Goal: Complete application form

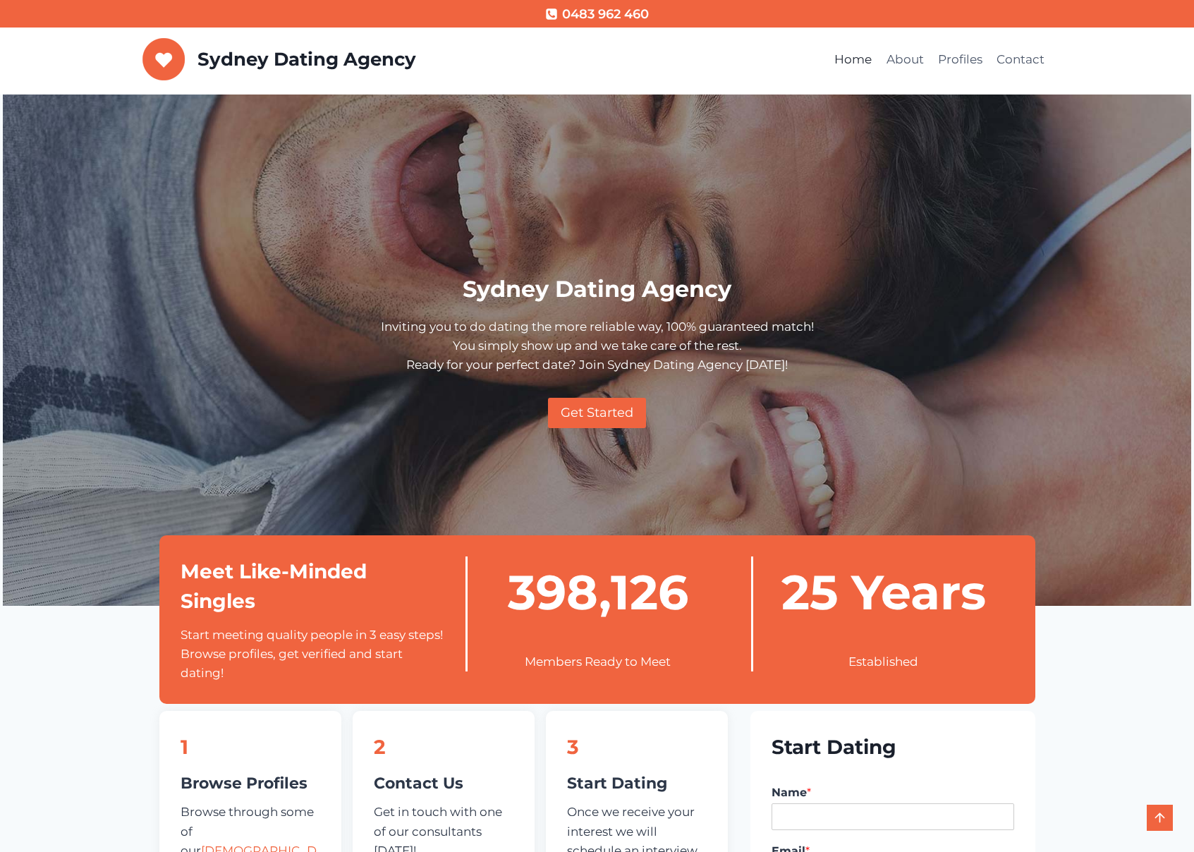
scroll to position [413, 0]
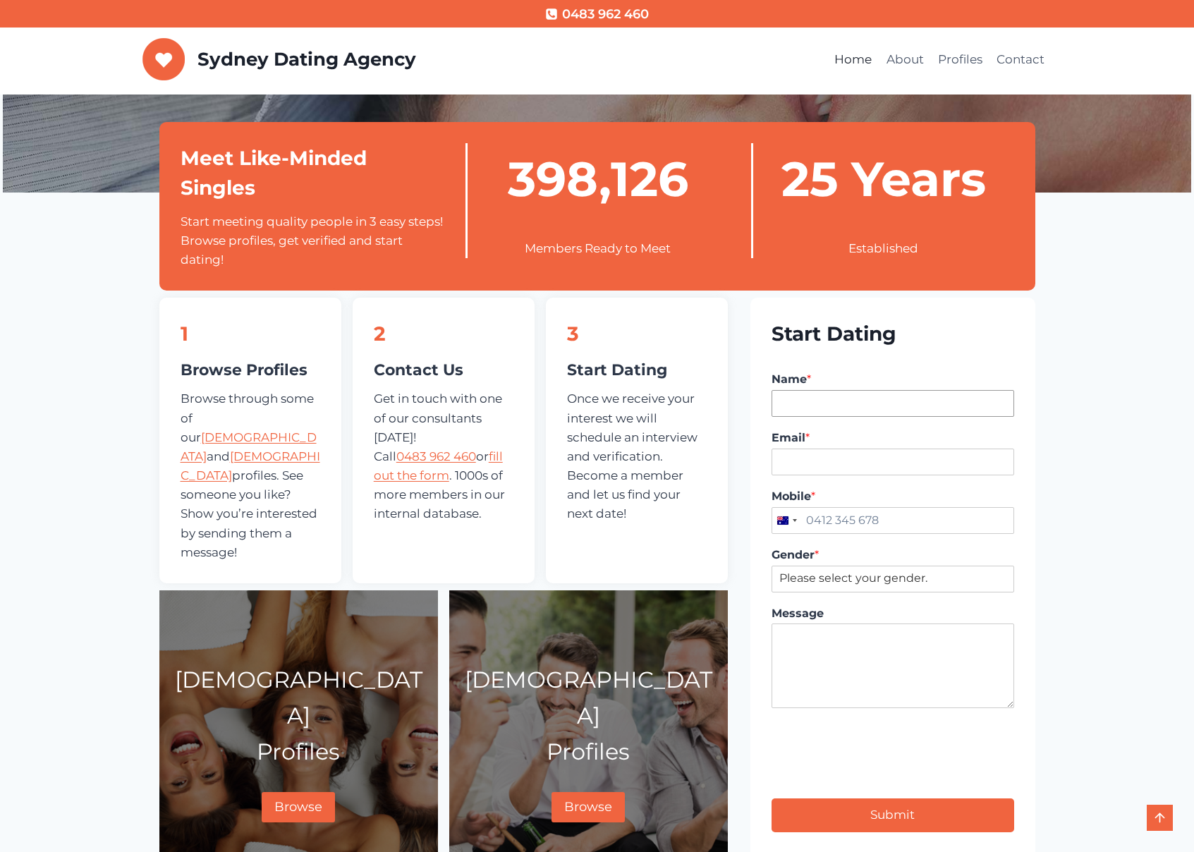
click at [821, 398] on input "Name *" at bounding box center [892, 403] width 242 height 27
type input "Rajko Podinic"
type input "rajko.podinic@gmail.com"
type input "0405 253 206"
select select "[DEMOGRAPHIC_DATA]"
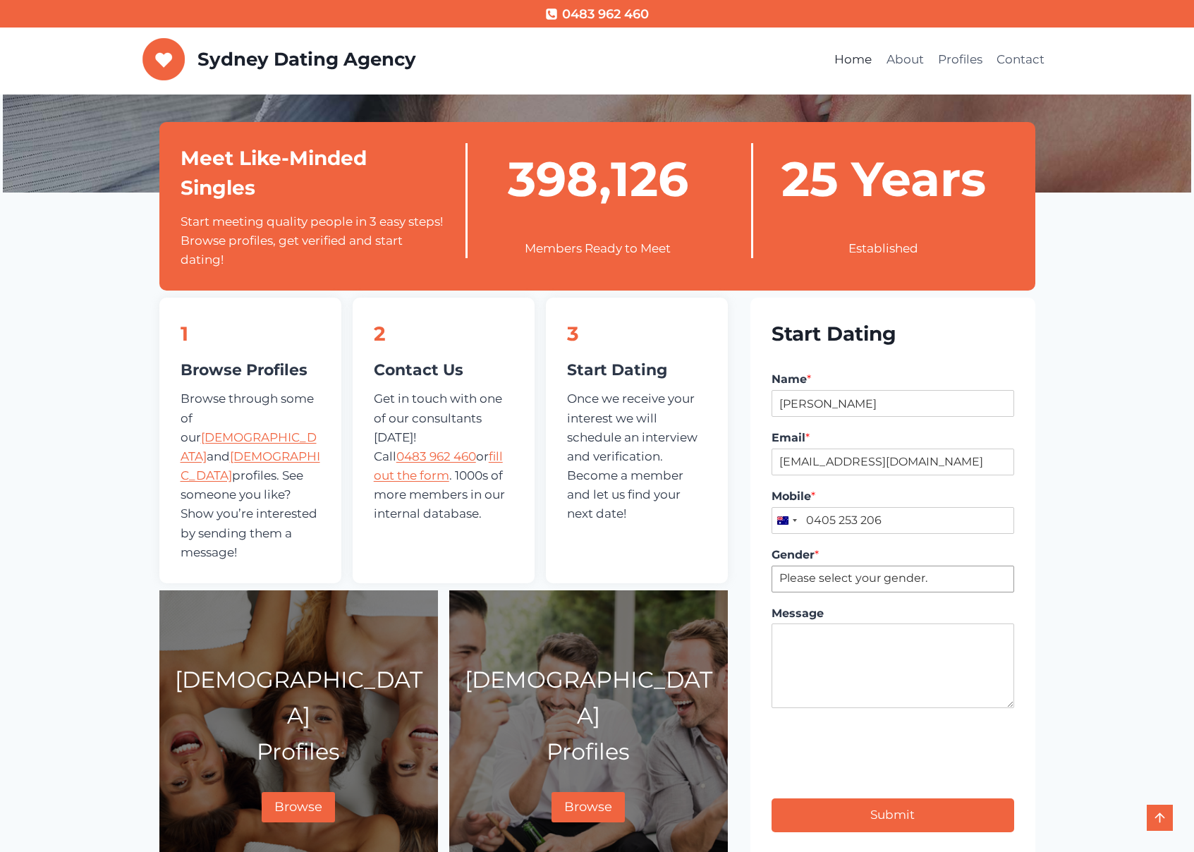
click at [771, 566] on select "Please select your gender. Male Female" at bounding box center [892, 579] width 242 height 27
type textarea "SDA 5:37pm"
type input "1"
click at [893, 815] on button "Submit" at bounding box center [892, 814] width 242 height 33
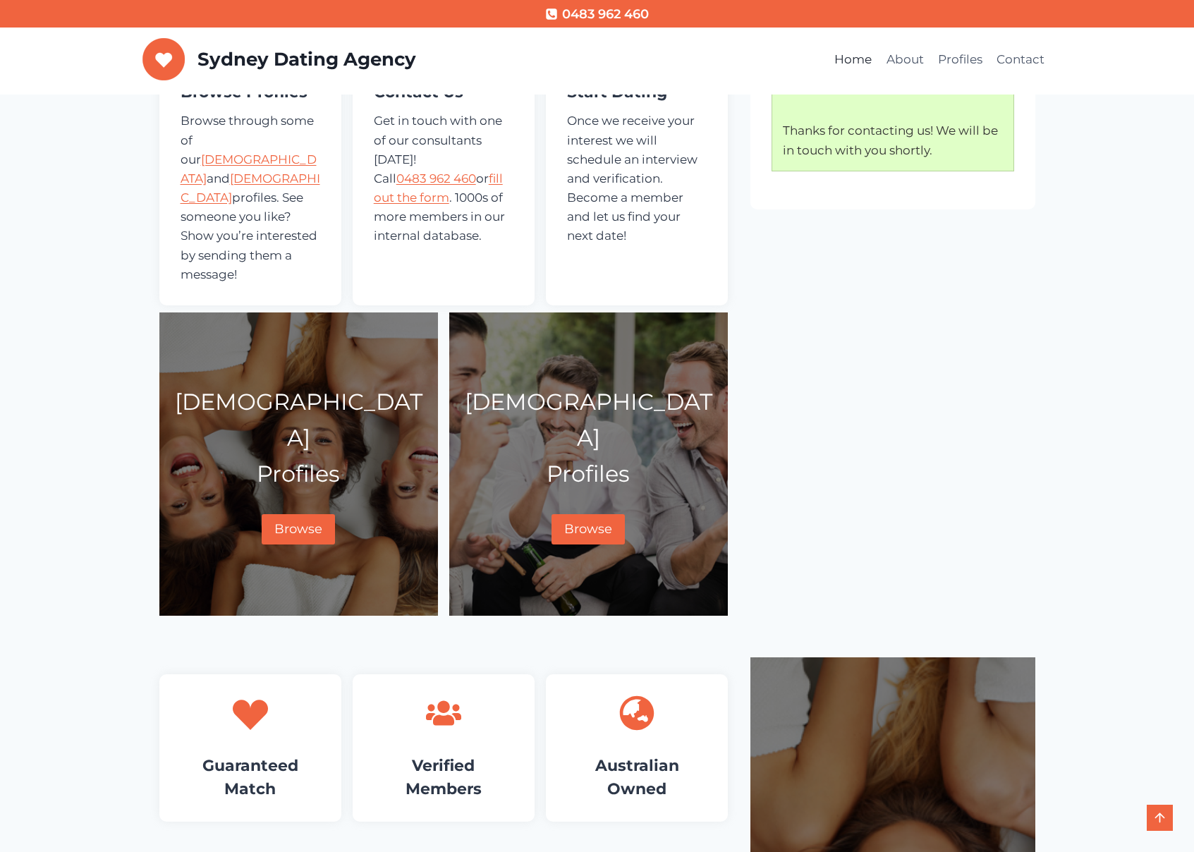
scroll to position [709, 0]
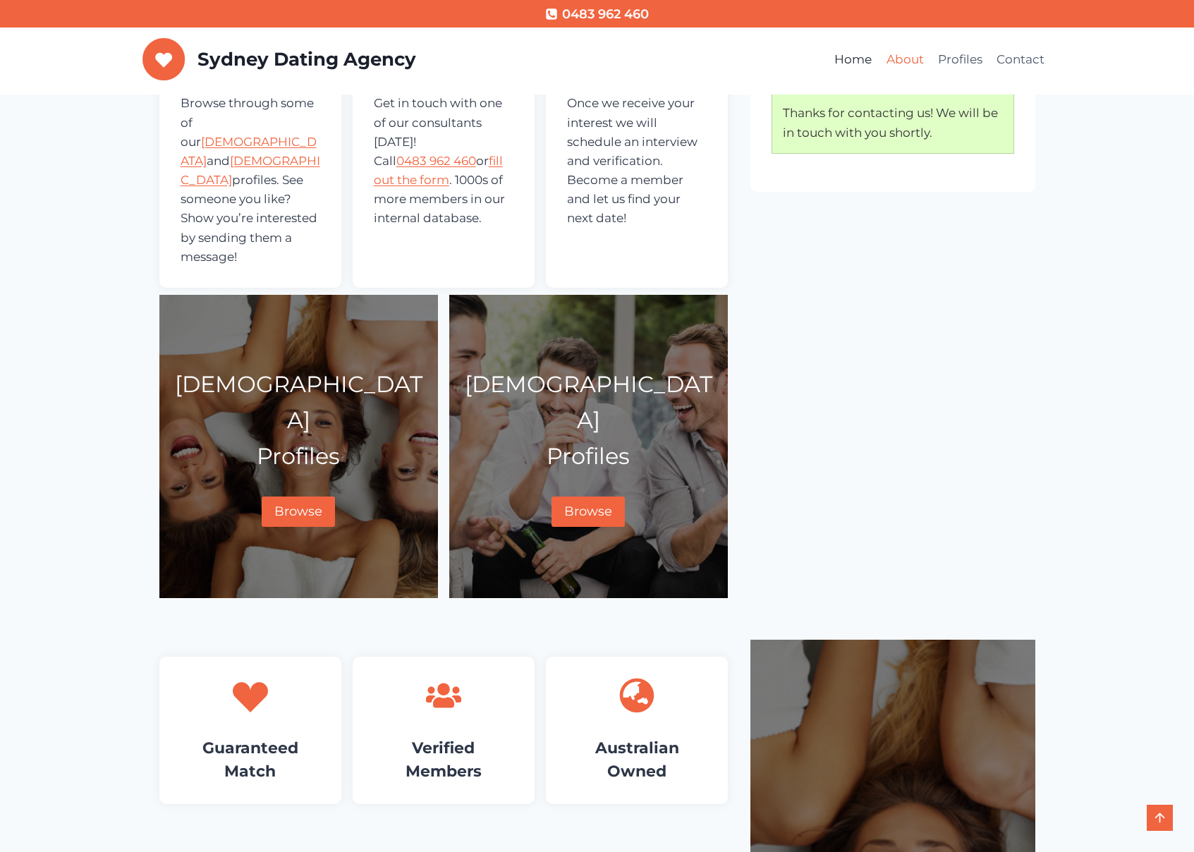
click at [902, 64] on link "About" at bounding box center [904, 60] width 51 height 34
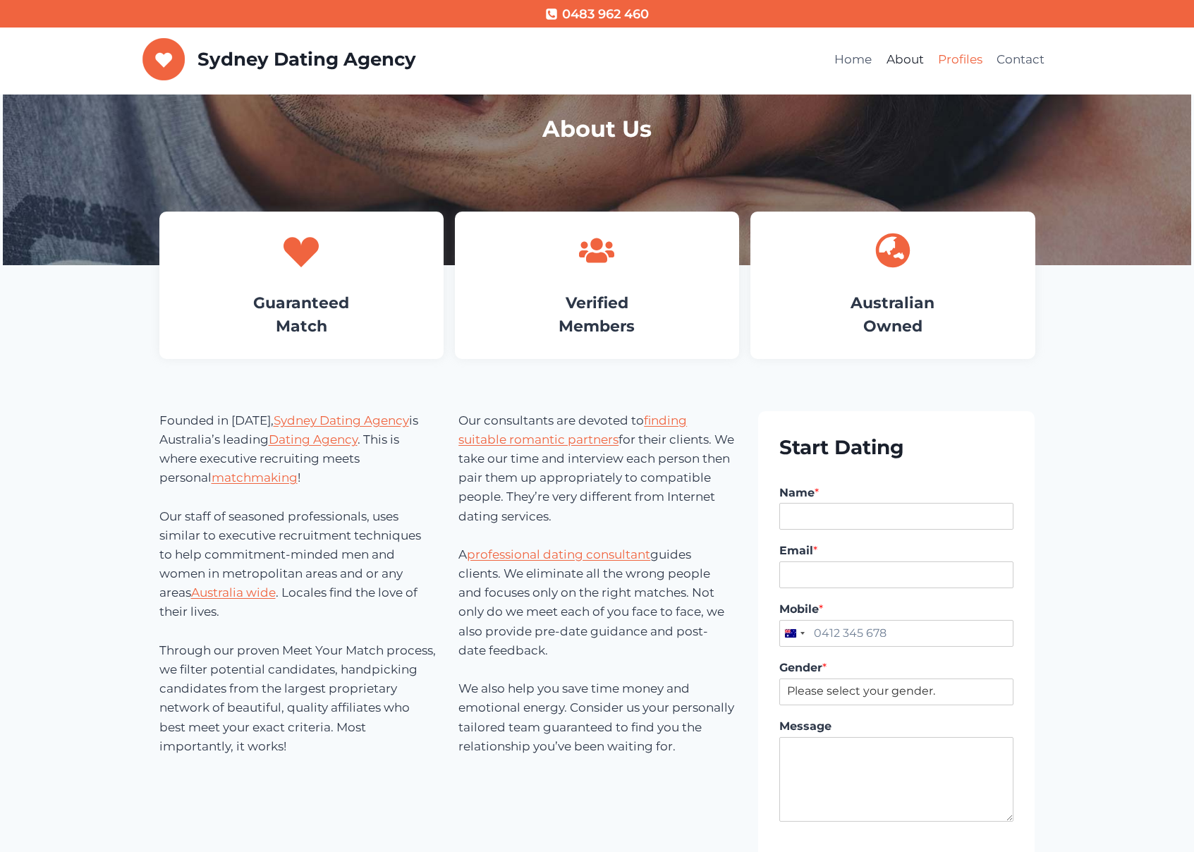
click at [947, 62] on link "Profiles" at bounding box center [960, 60] width 59 height 34
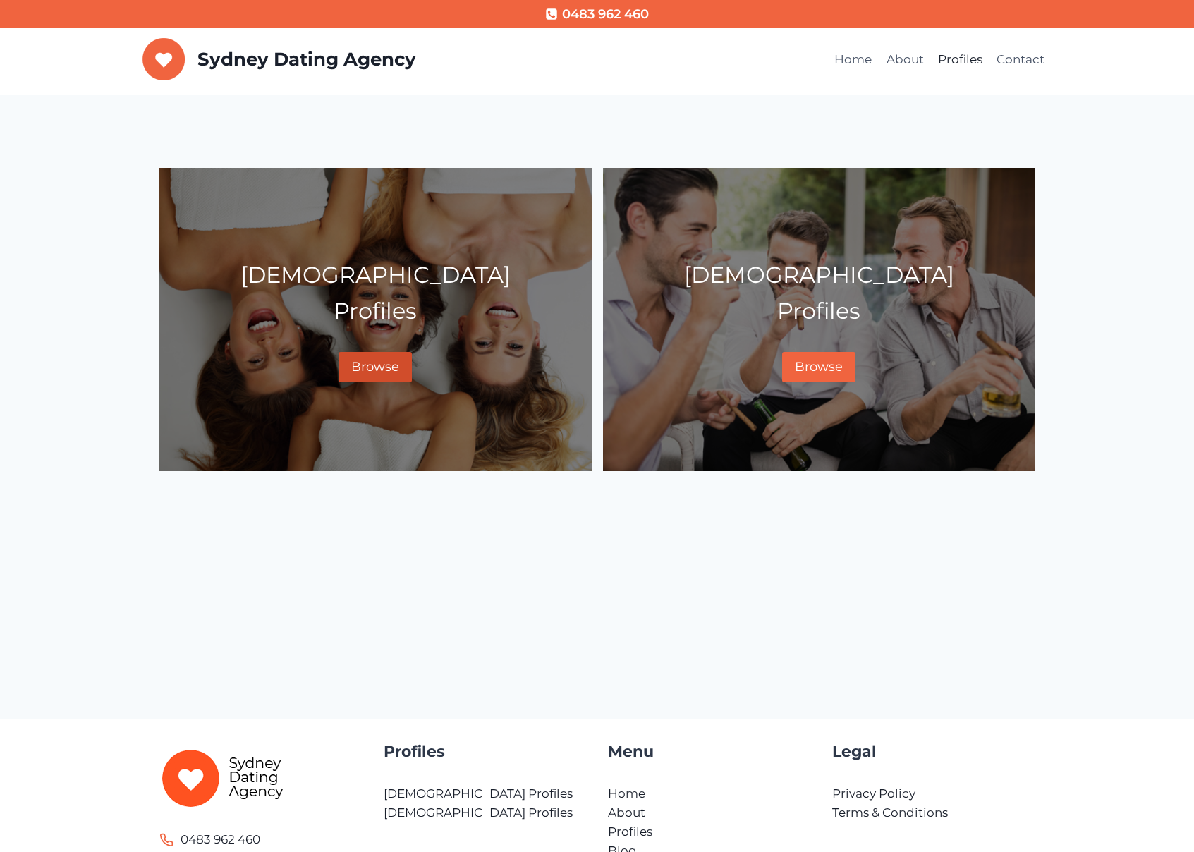
click at [369, 363] on span "Browse" at bounding box center [375, 367] width 48 height 16
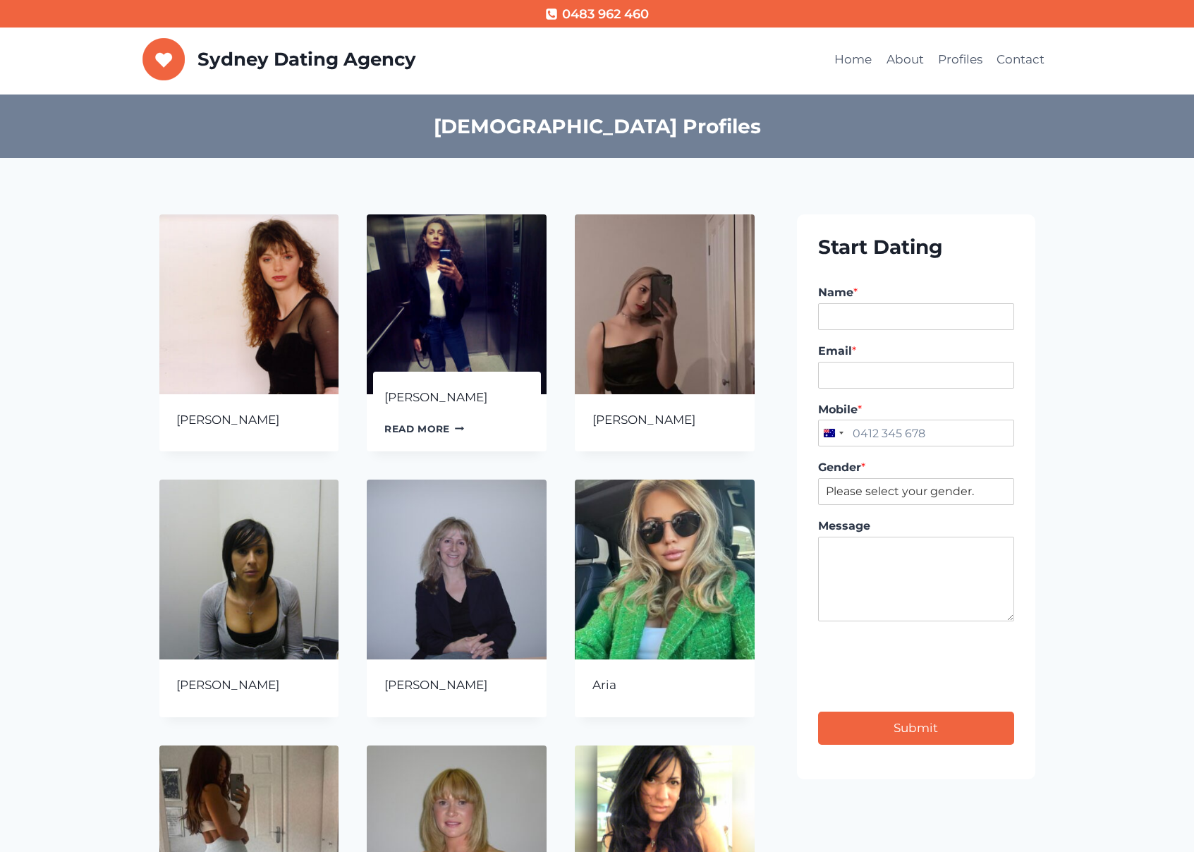
click at [422, 286] on img at bounding box center [457, 304] width 180 height 180
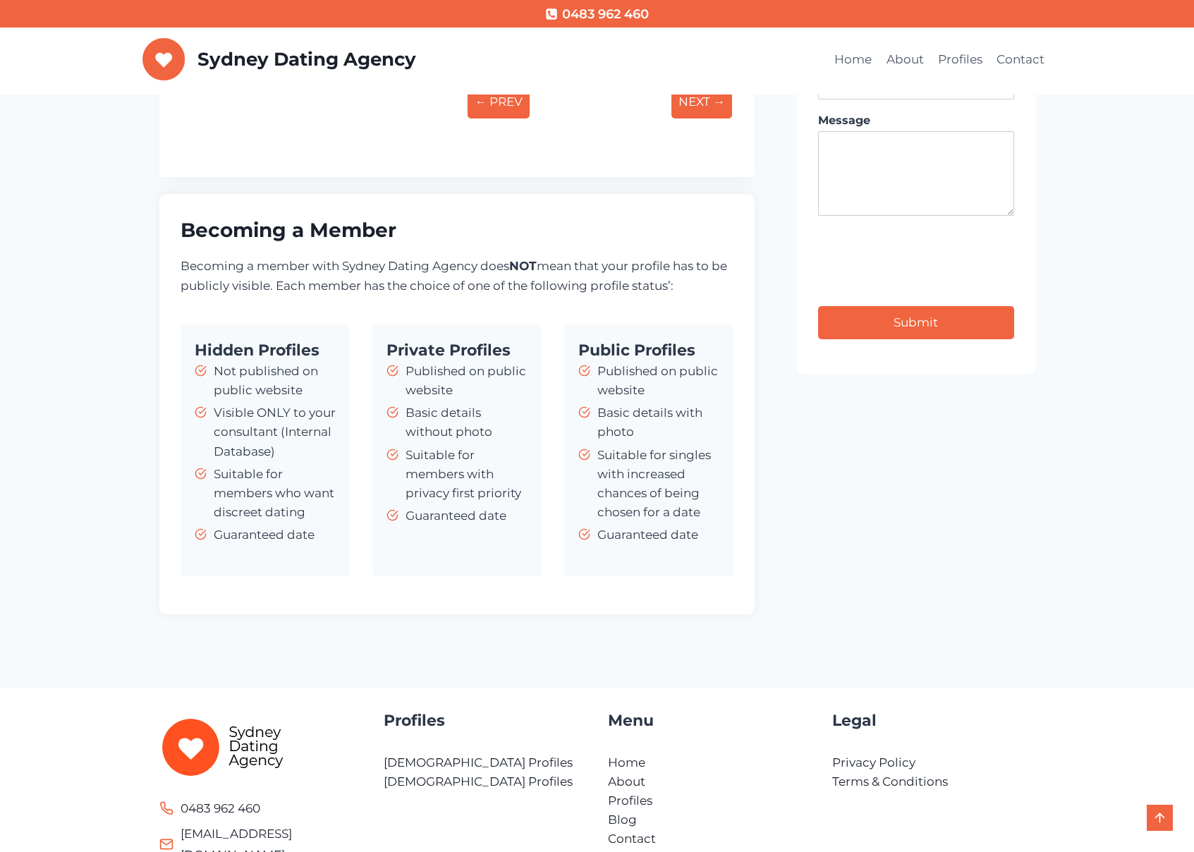
scroll to position [465, 0]
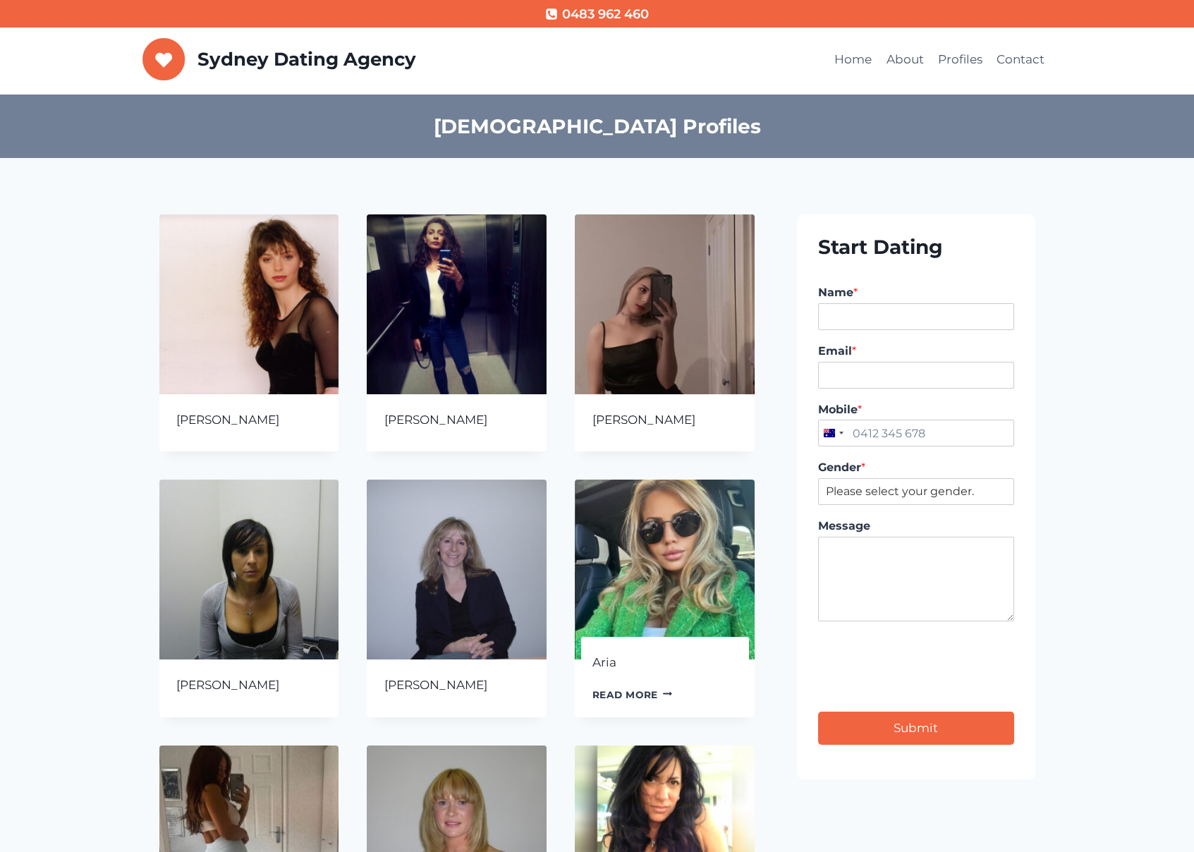
click at [628, 523] on img at bounding box center [665, 569] width 180 height 180
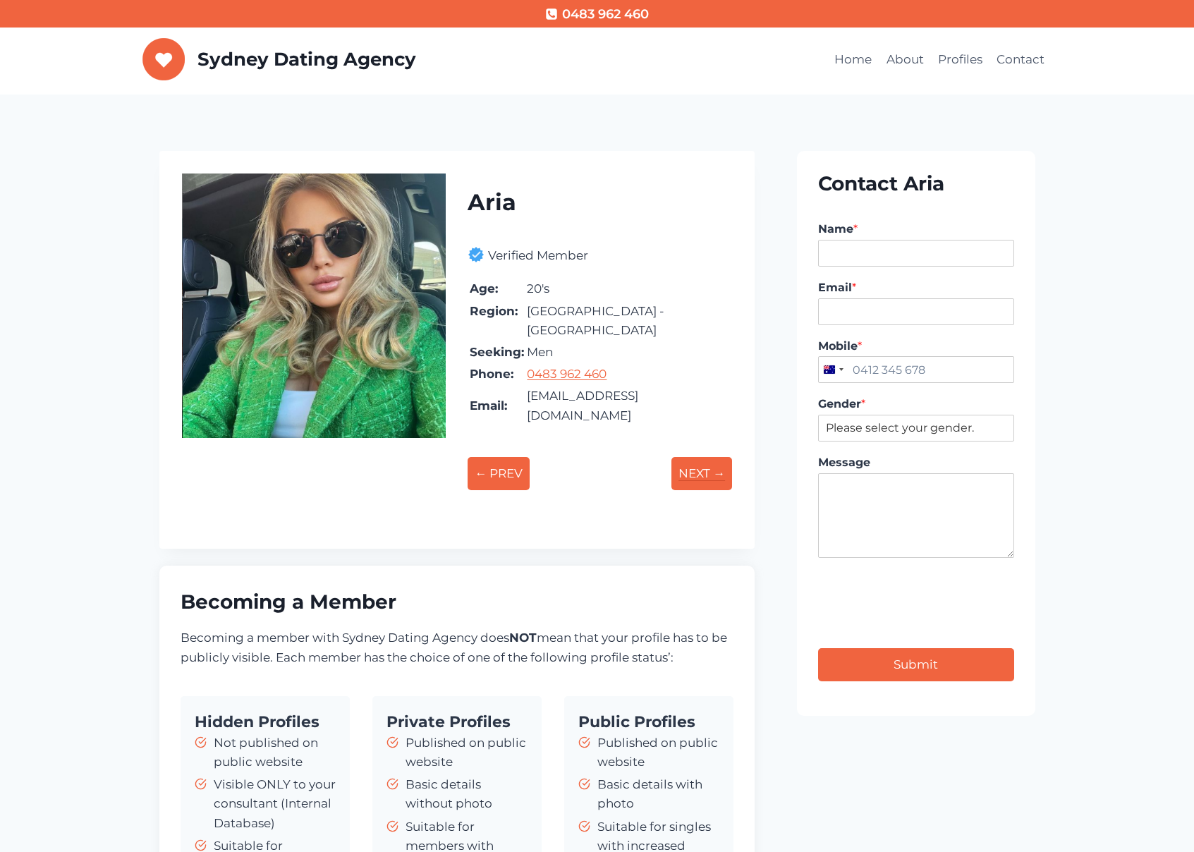
click at [697, 457] on p "NEXT →" at bounding box center [701, 473] width 61 height 33
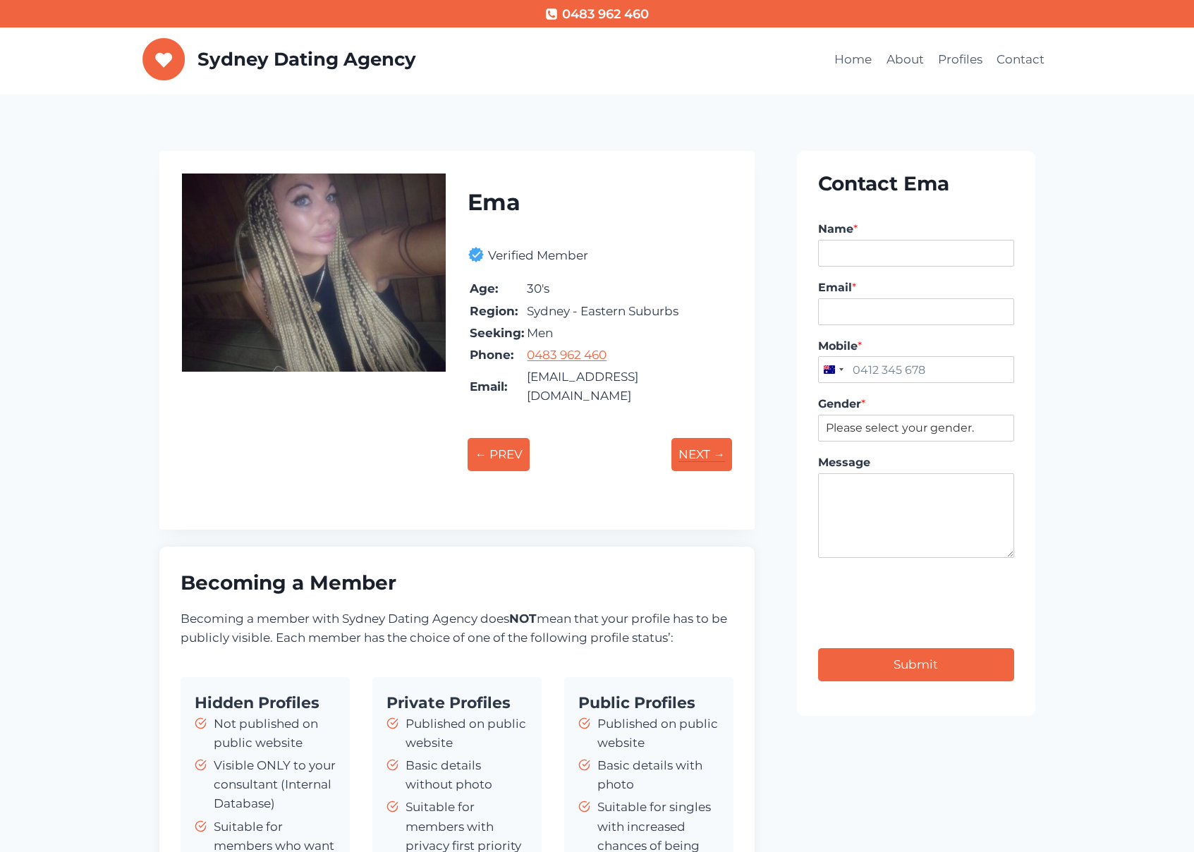
click at [697, 438] on p "NEXT →" at bounding box center [701, 454] width 61 height 33
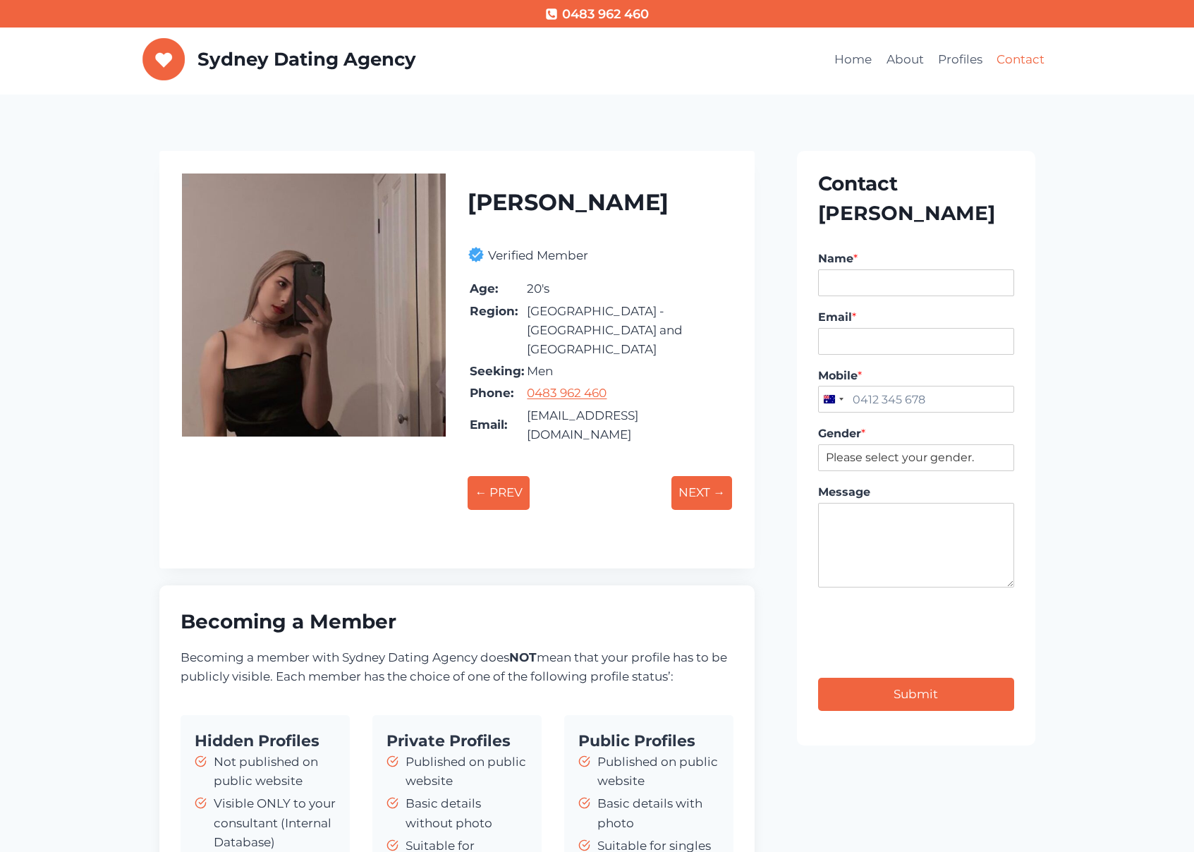
click at [1011, 56] on link "Contact" at bounding box center [1020, 60] width 62 height 34
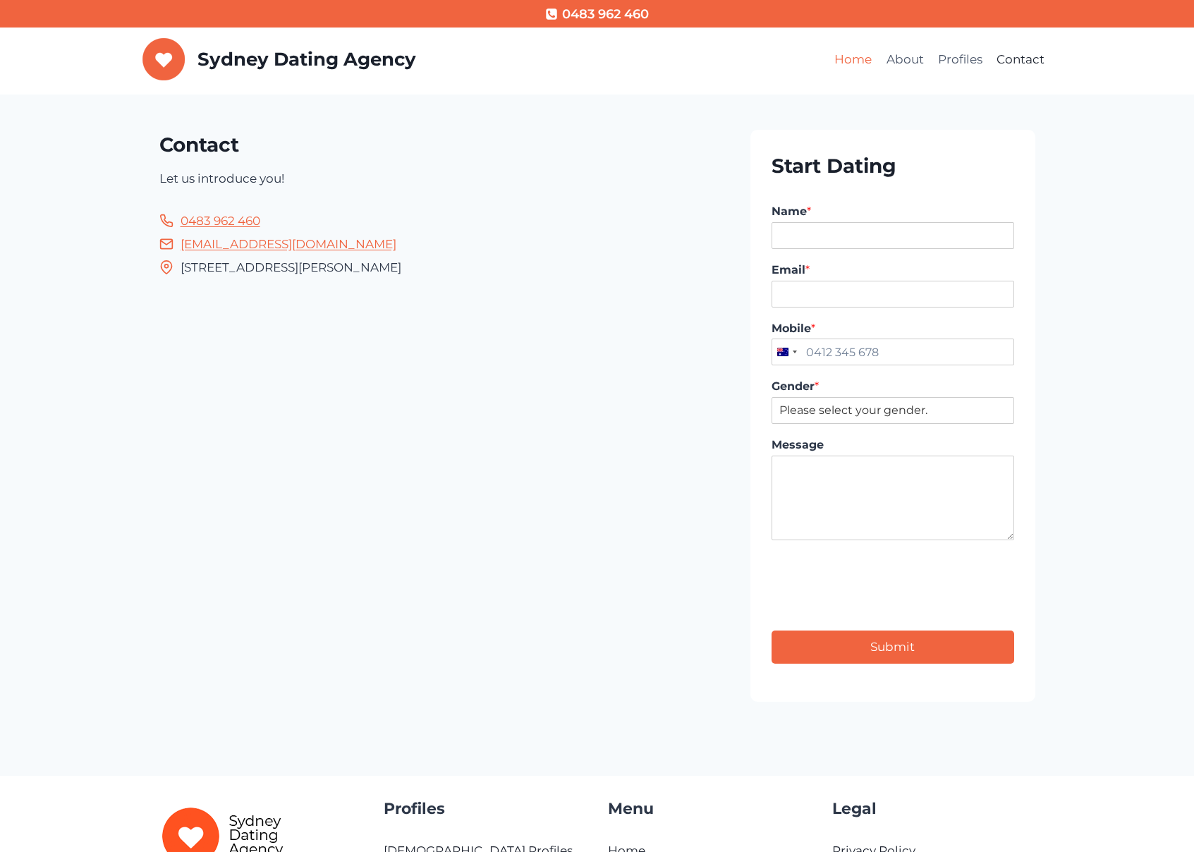
click at [861, 63] on link "Home" at bounding box center [852, 60] width 51 height 34
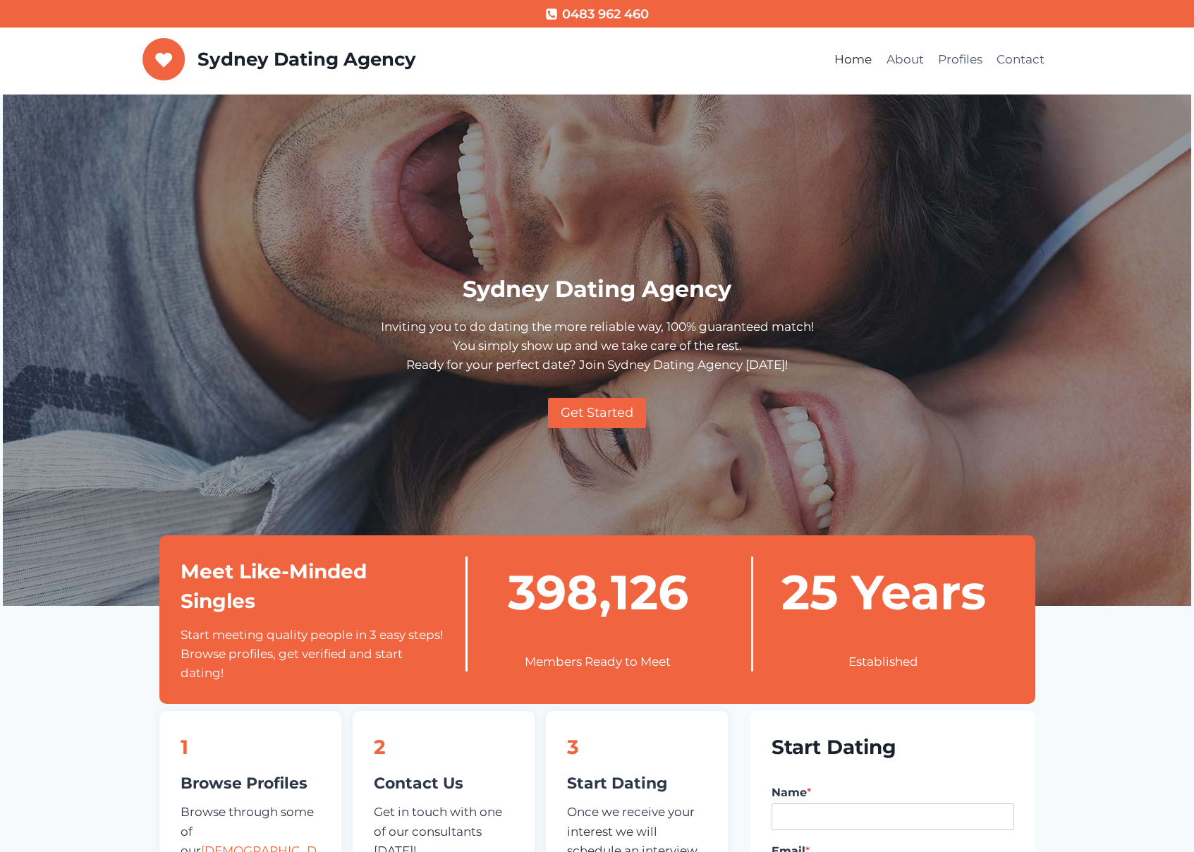
click at [731, 73] on div "Home About Profiles Contact" at bounding box center [836, 59] width 430 height 56
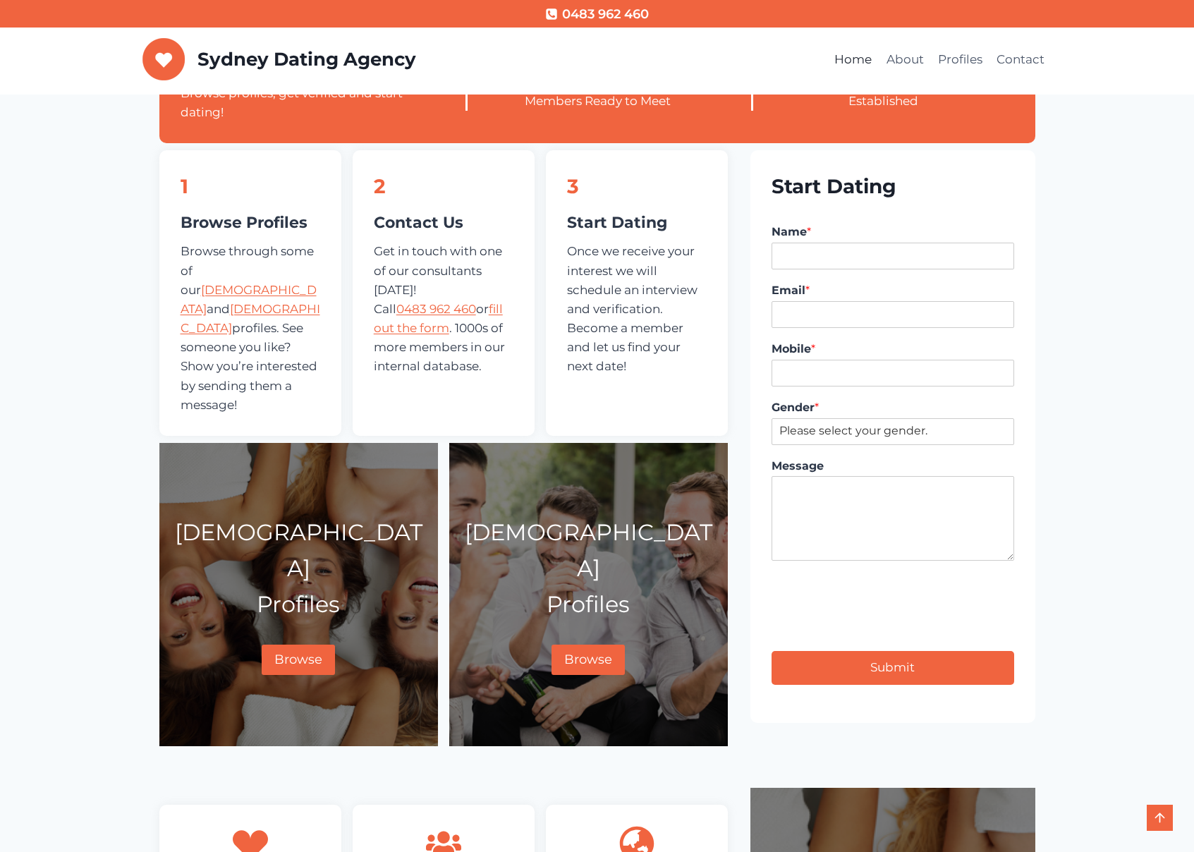
scroll to position [633, 0]
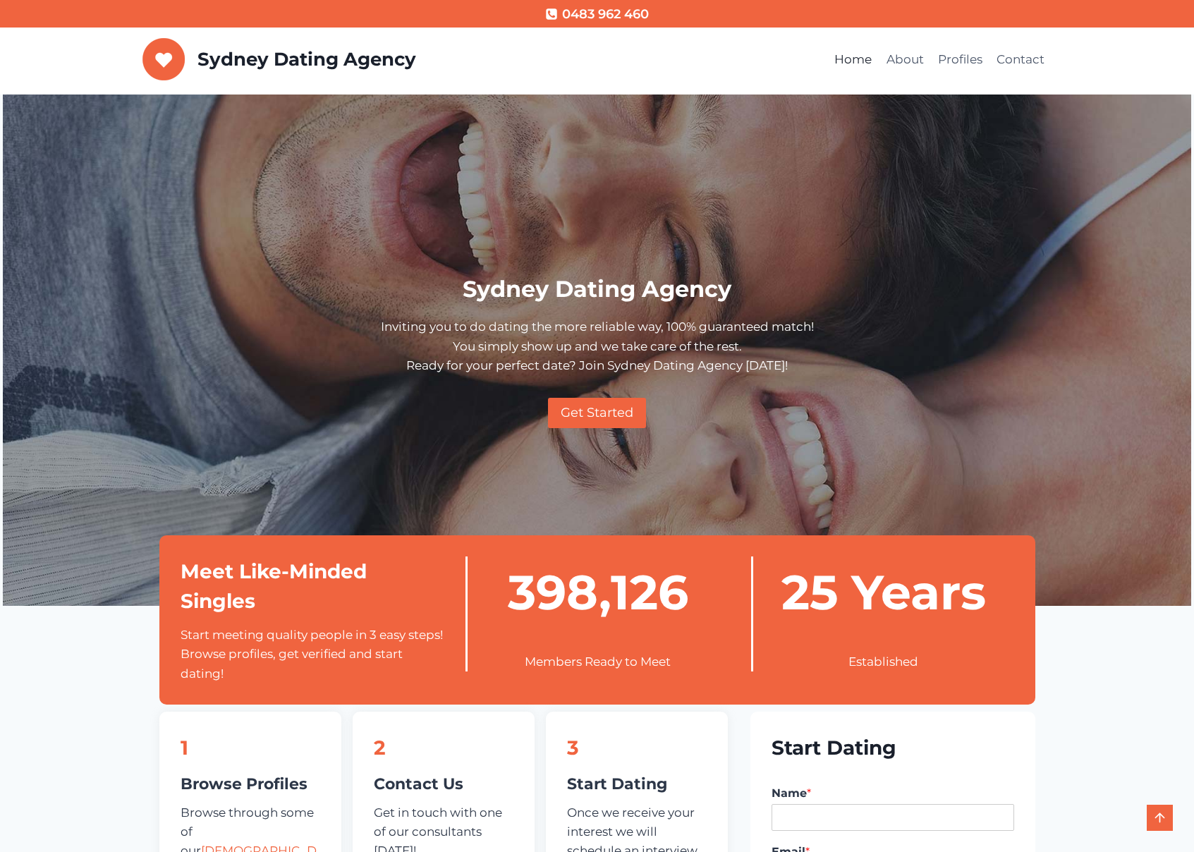
scroll to position [601, 0]
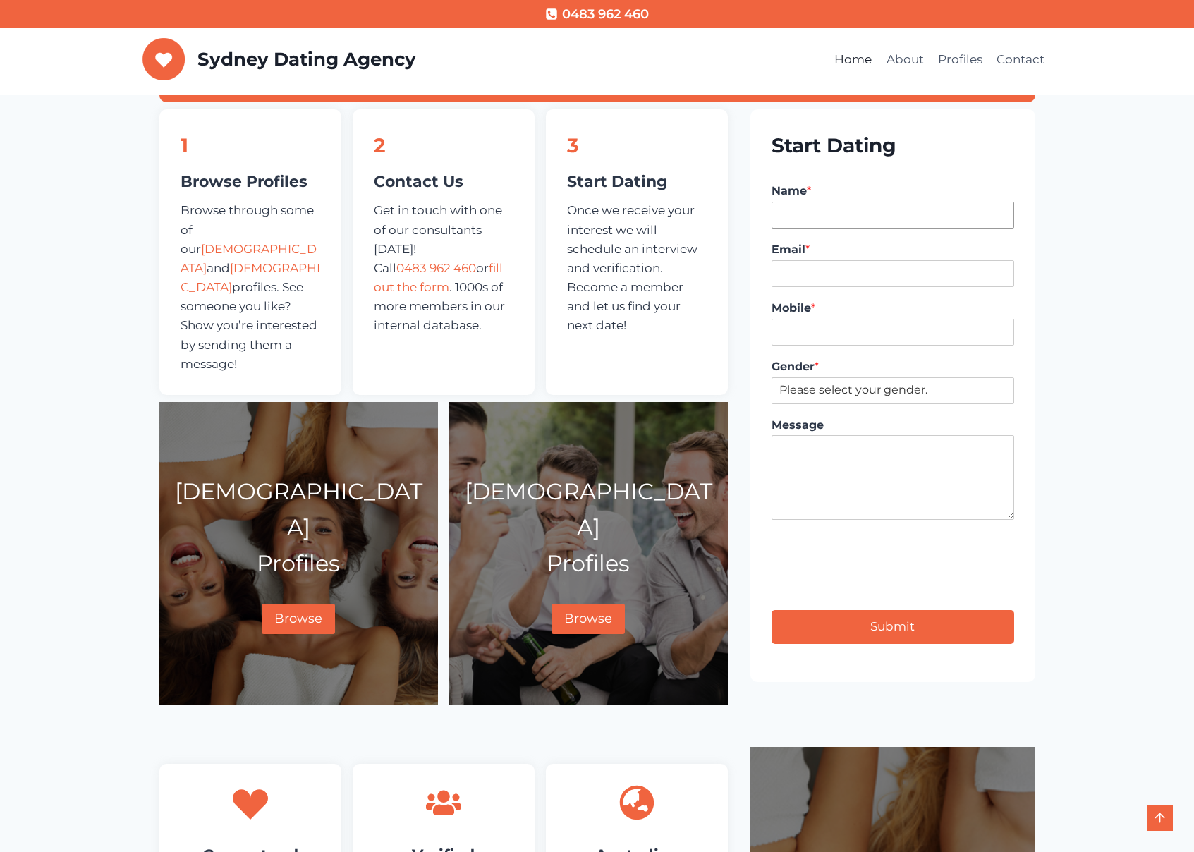
click at [811, 214] on input "Name *" at bounding box center [892, 215] width 242 height 27
type input "Rajko Podinic"
type input "rajko.podinic@gmail.com"
type input "0405253206"
select select "[DEMOGRAPHIC_DATA]"
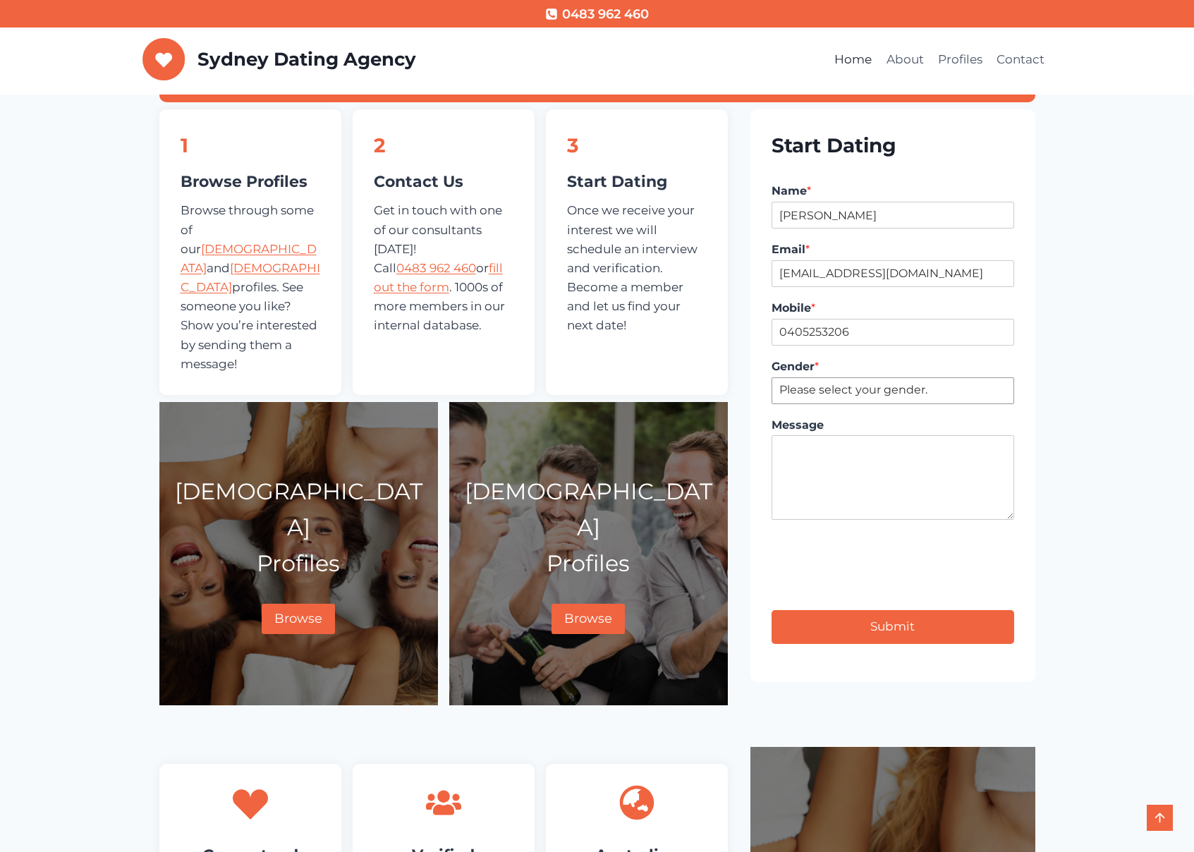
click at [771, 377] on select "Please select your gender. Male Female" at bounding box center [892, 390] width 242 height 27
click at [879, 323] on input "0405253206" at bounding box center [892, 332] width 242 height 27
type input "0405253206"
click at [862, 458] on textarea "Message" at bounding box center [892, 477] width 242 height 85
type textarea "SDA 5:42pm"
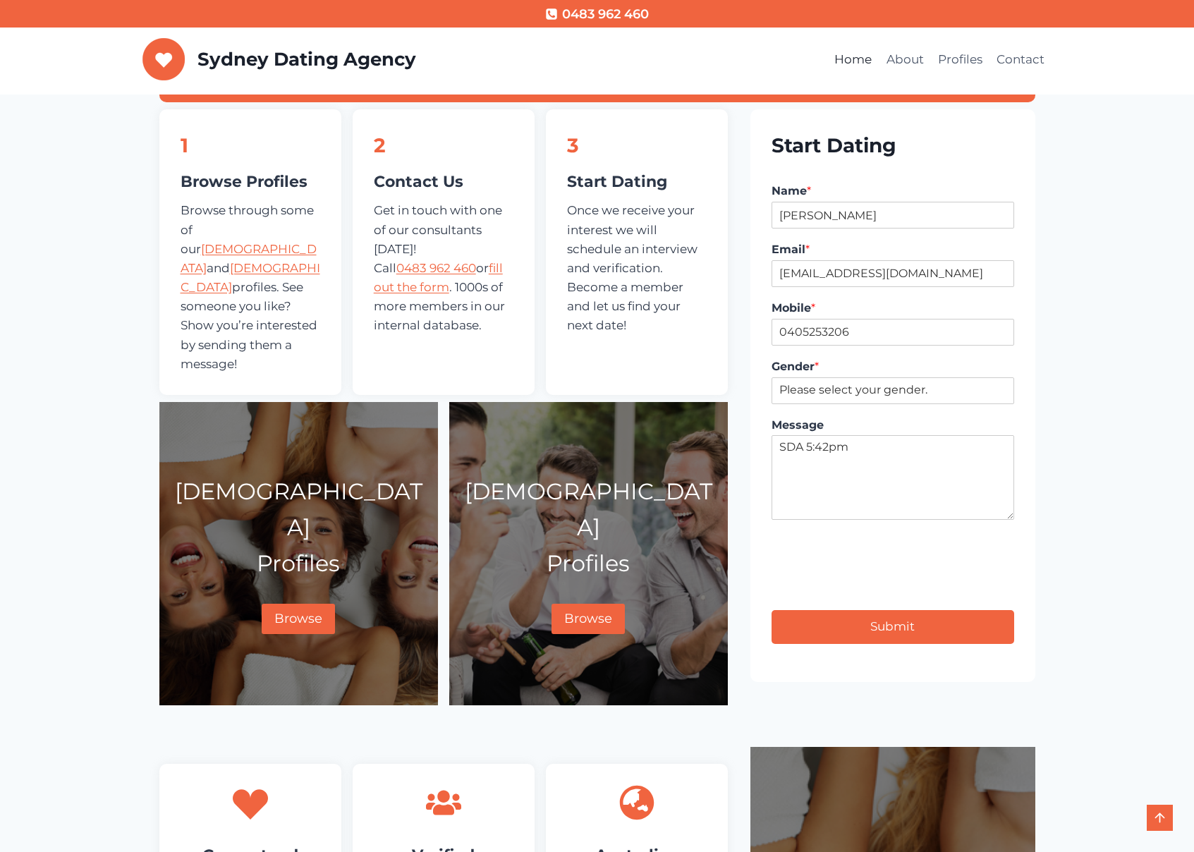
type input "1"
click at [902, 625] on button "Submit" at bounding box center [892, 626] width 242 height 33
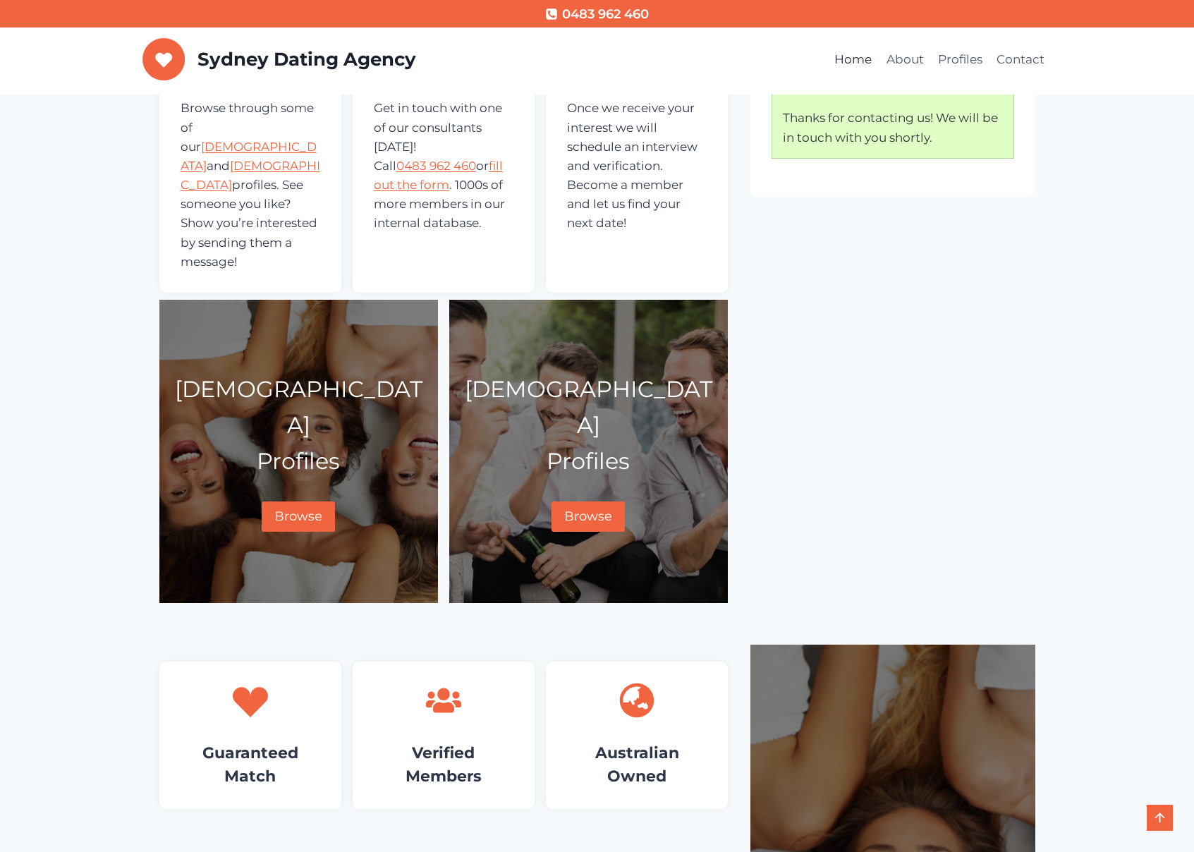
scroll to position [709, 0]
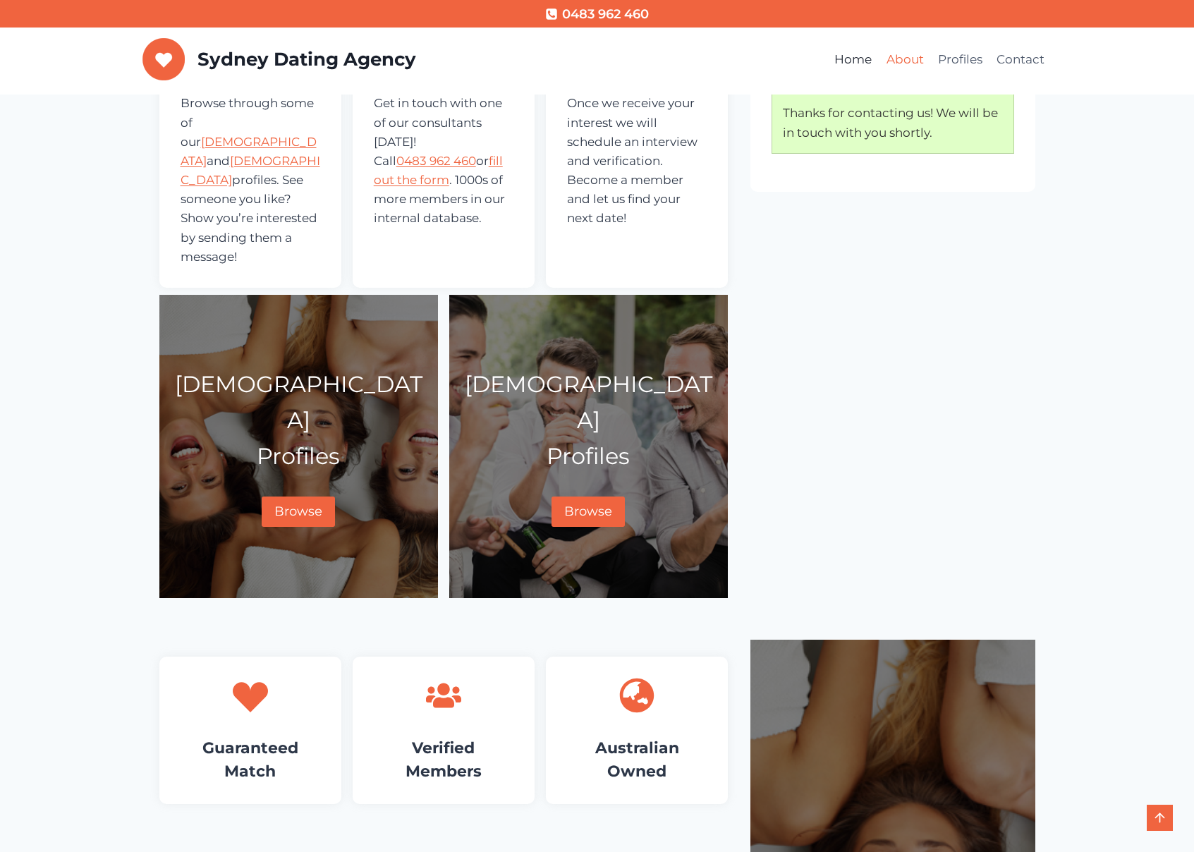
click at [899, 61] on link "About" at bounding box center [904, 60] width 51 height 34
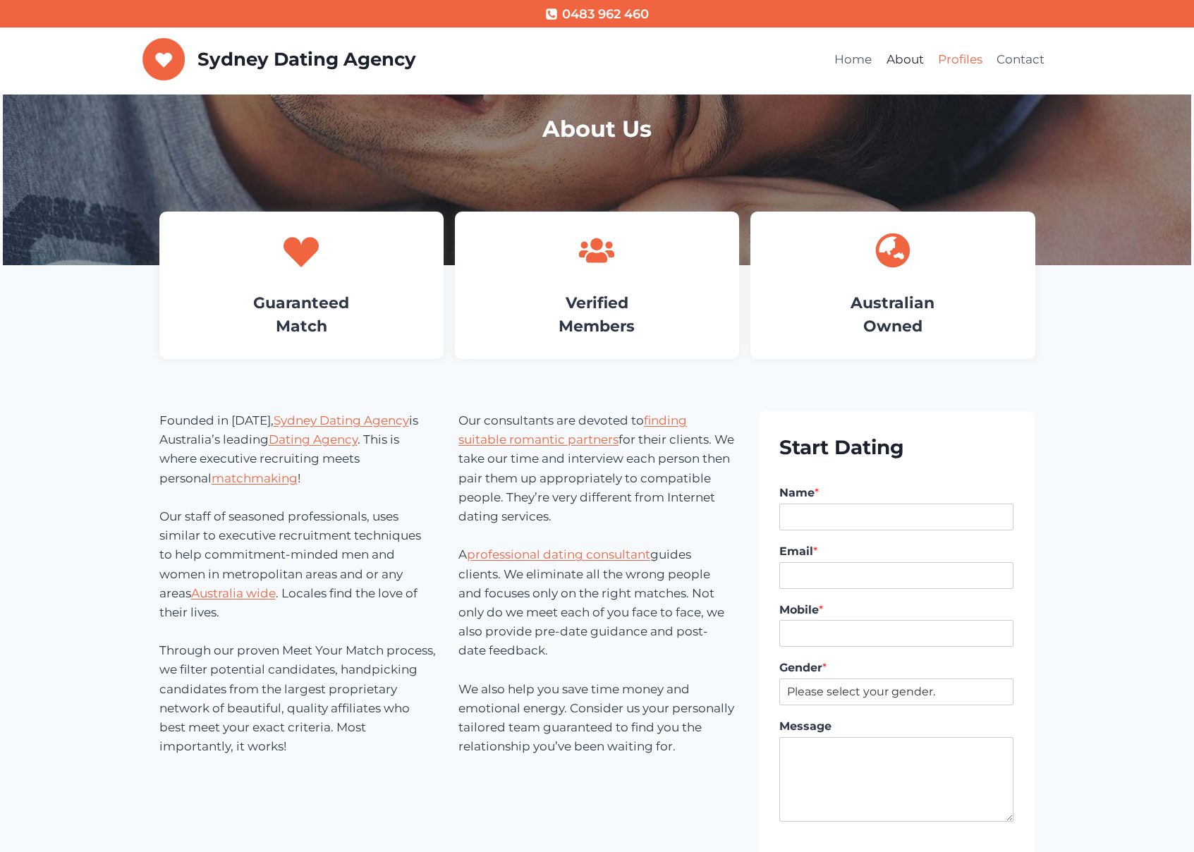
click at [972, 59] on link "Profiles" at bounding box center [960, 60] width 59 height 34
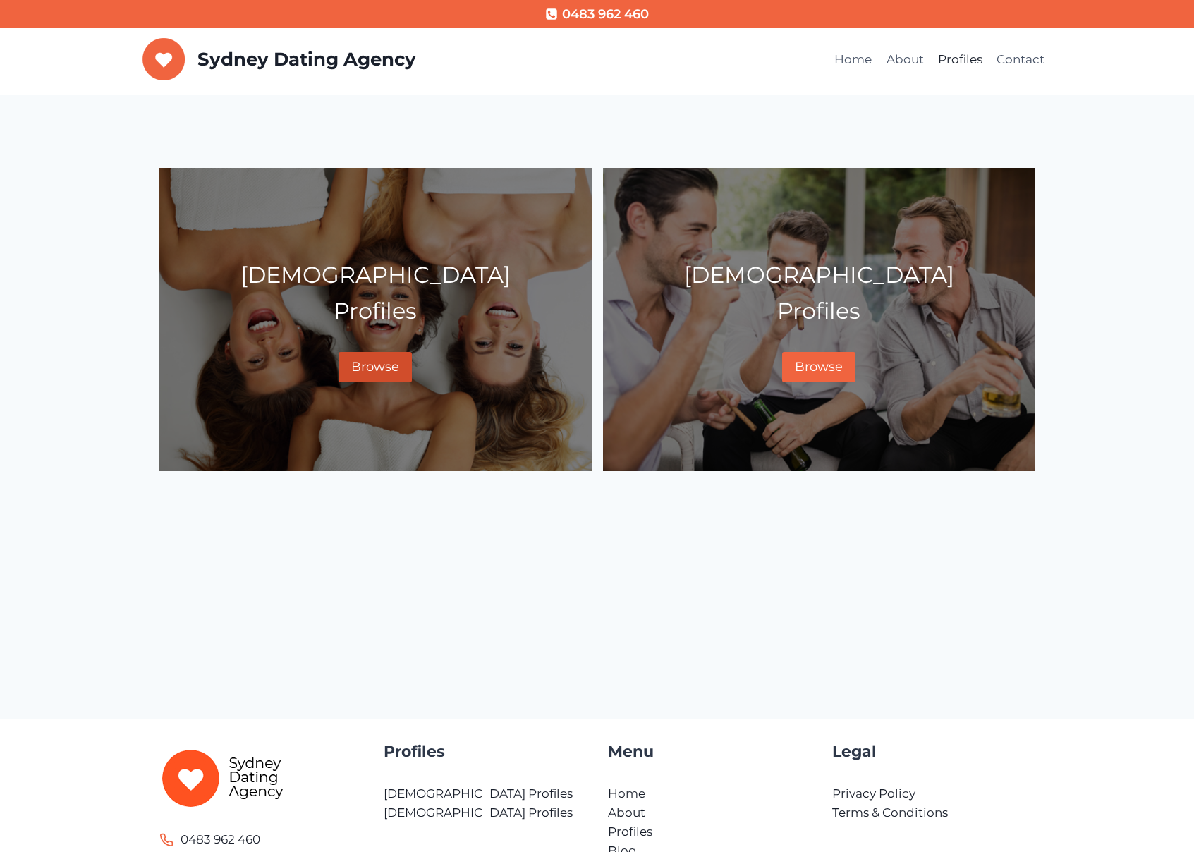
click at [369, 353] on link "Browse" at bounding box center [374, 367] width 73 height 30
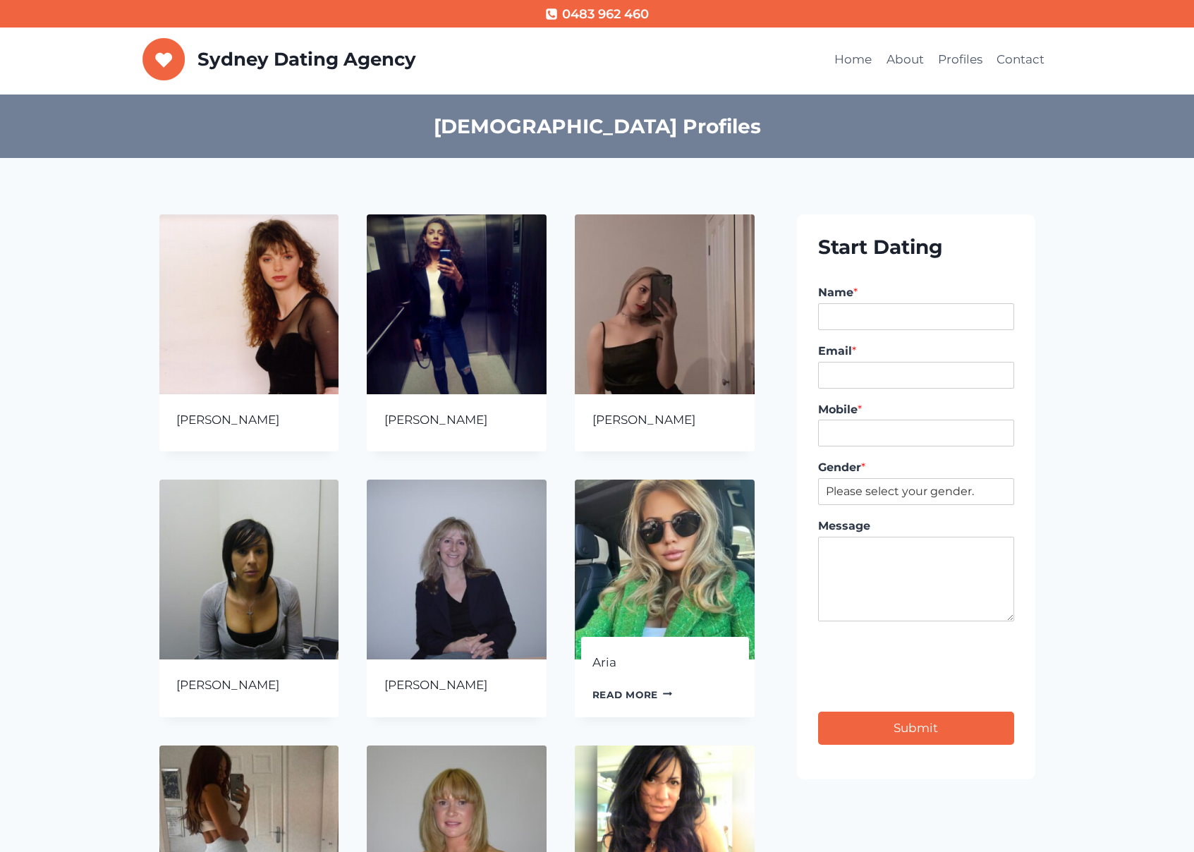
click at [586, 563] on img at bounding box center [665, 569] width 180 height 180
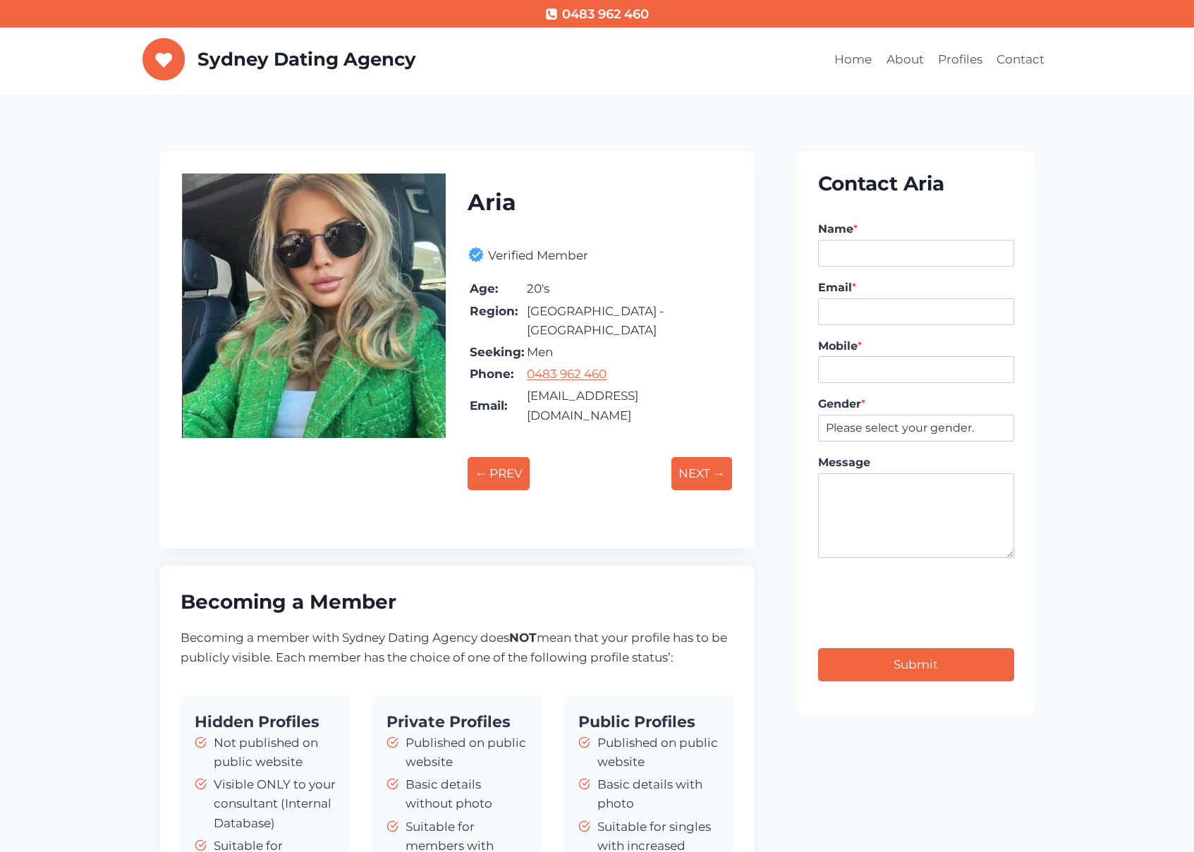
click at [75, 283] on div "Aria Verified Member Age: [DEMOGRAPHIC_DATA]'s Region: [GEOGRAPHIC_DATA] - [GEO…" at bounding box center [597, 577] width 1194 height 852
